Goal: Information Seeking & Learning: Learn about a topic

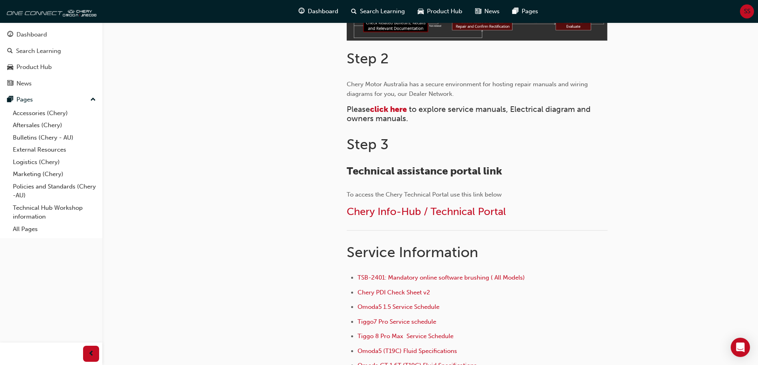
scroll to position [361, 0]
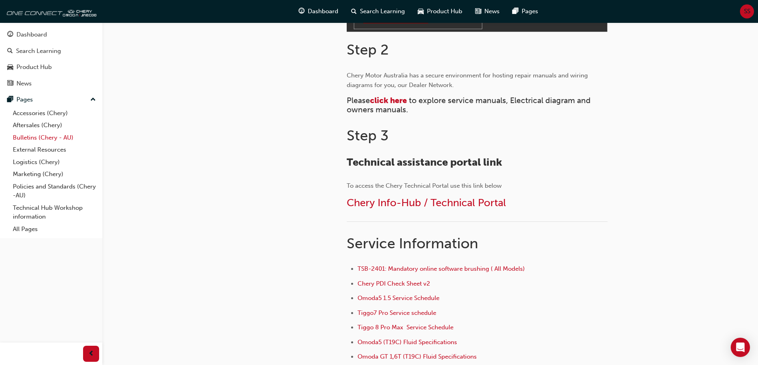
click at [32, 136] on link "Bulletins (Chery - AU)" at bounding box center [54, 138] width 89 height 12
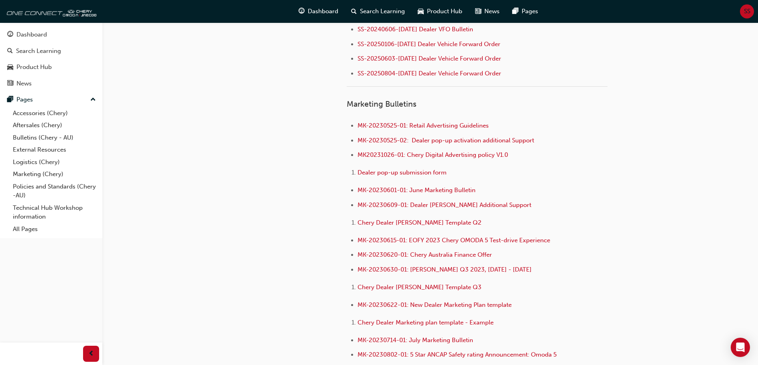
scroll to position [1132, 0]
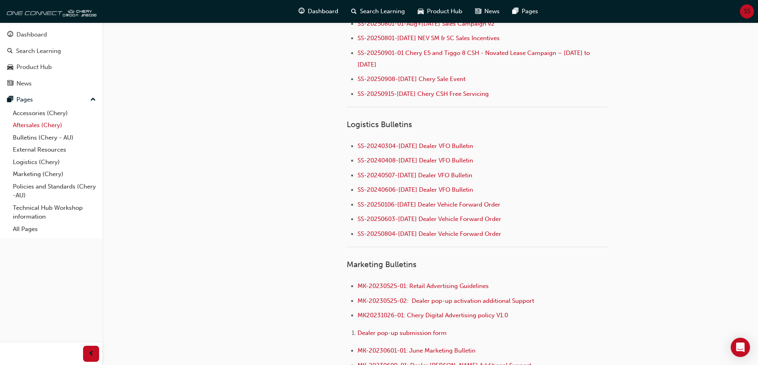
click at [30, 121] on link "Aftersales (Chery)" at bounding box center [54, 125] width 89 height 12
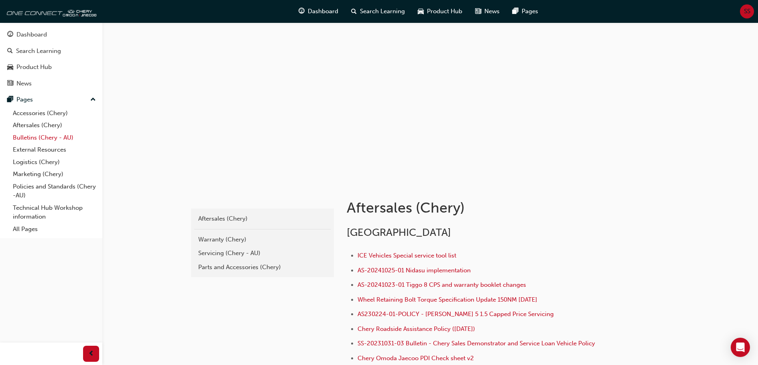
click at [42, 136] on link "Bulletins (Chery - AU)" at bounding box center [54, 138] width 89 height 12
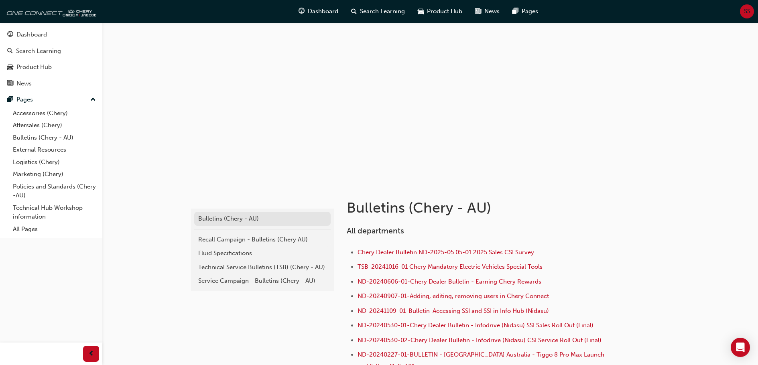
click at [237, 218] on div "Bulletins (Chery - AU)" at bounding box center [262, 218] width 128 height 9
click at [229, 239] on div "Recall Campaign - Bulletins (Chery AU)" at bounding box center [262, 239] width 128 height 9
click at [233, 268] on div "Technical Service Bulletins (TSB) (Chery - AU)" at bounding box center [262, 267] width 128 height 9
click at [223, 280] on div "Service Campaign - Bulletins (Chery - AU)" at bounding box center [262, 280] width 128 height 9
